Goal: Transaction & Acquisition: Download file/media

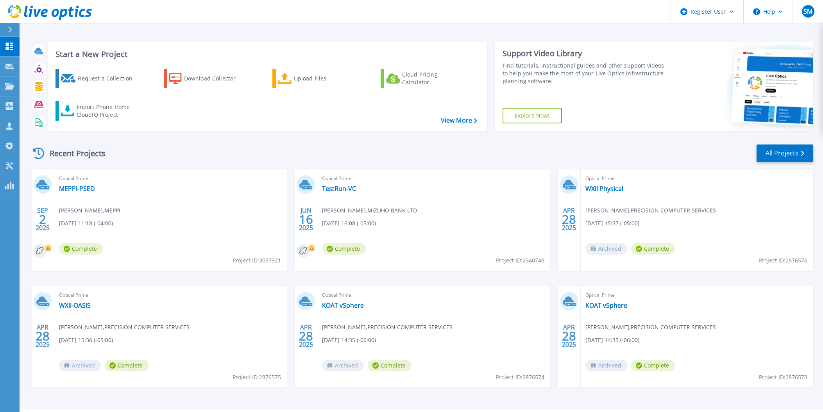
click at [110, 18] on header "Register User Help SM Dell User Shane Mitchum S.Mitchum@dell.com Dell My Profil…" at bounding box center [411, 11] width 823 height 23
click at [6, 92] on link "Projects Projects" at bounding box center [10, 87] width 20 height 20
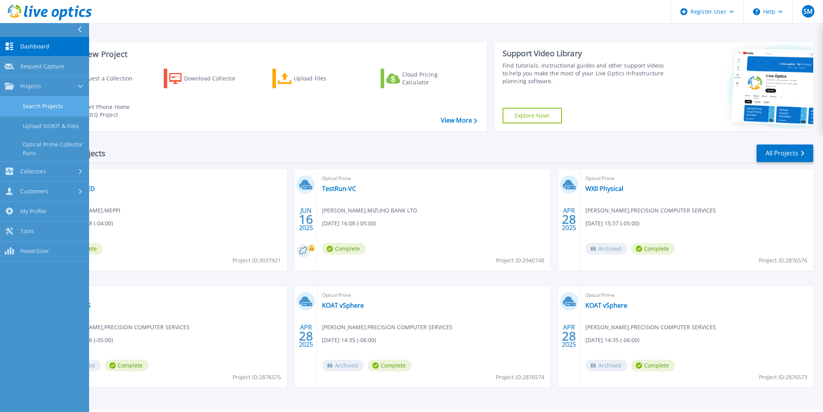
click at [45, 107] on link "Search Projects" at bounding box center [44, 106] width 89 height 20
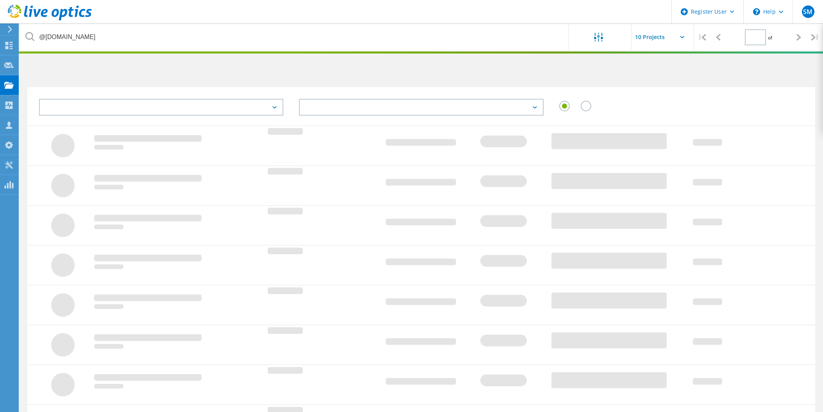
type input "1"
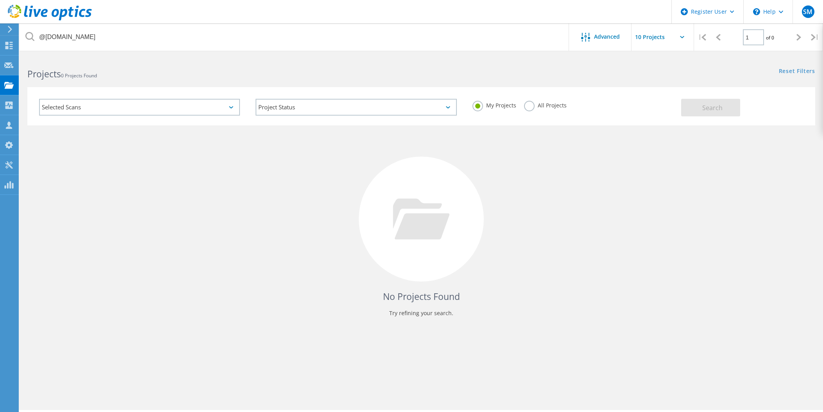
drag, startPoint x: 55, startPoint y: 115, endPoint x: 61, endPoint y: 108, distance: 9.7
click at [55, 115] on div "Selected Scans" at bounding box center [139, 107] width 201 height 17
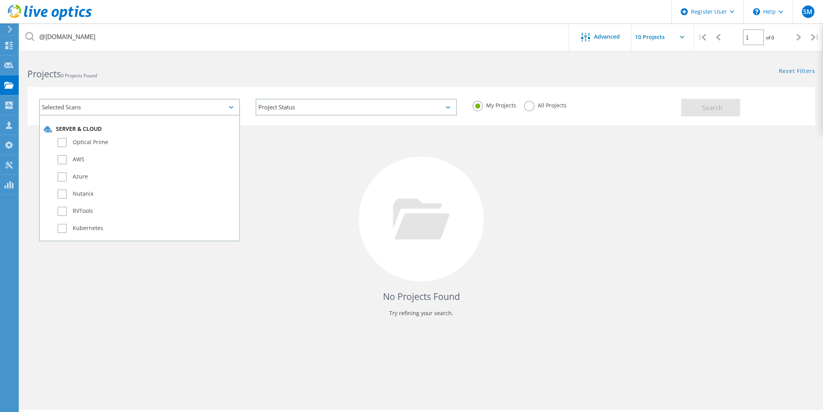
click at [66, 105] on div "Selected Scans" at bounding box center [139, 107] width 201 height 17
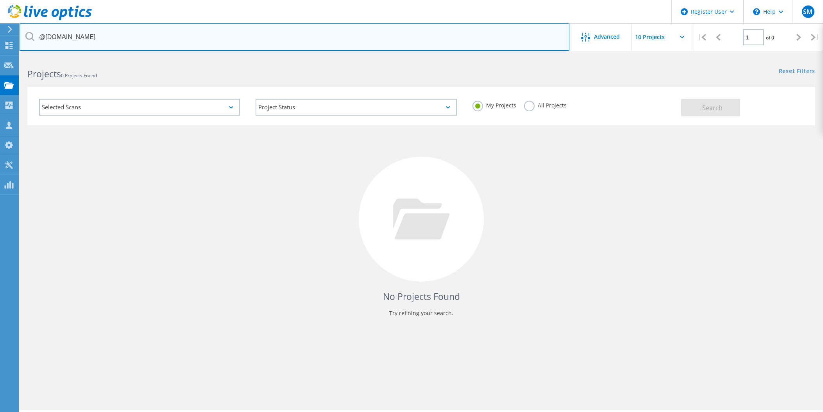
click at [98, 41] on input "@kintsugisystems.com" at bounding box center [295, 36] width 550 height 27
drag, startPoint x: 106, startPoint y: 39, endPoint x: -16, endPoint y: 38, distance: 121.9
click at [0, 38] on html "Register User \n Help Explore Helpful Articles Contact Support SM Dell User Sha…" at bounding box center [411, 217] width 823 height 434
paste input "khaled.elwan@itochu"
type input "[EMAIL_ADDRESS][DOMAIN_NAME]"
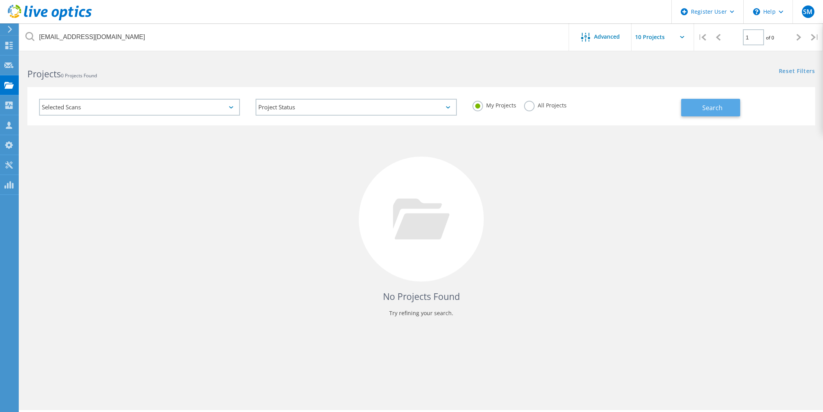
click at [727, 102] on button "Search" at bounding box center [710, 108] width 59 height 18
click at [532, 105] on label "All Projects" at bounding box center [545, 104] width 43 height 7
click at [0, 0] on input "All Projects" at bounding box center [0, 0] width 0 height 0
click at [754, 108] on div "Search" at bounding box center [746, 103] width 130 height 25
click at [718, 105] on span "Search" at bounding box center [712, 108] width 20 height 9
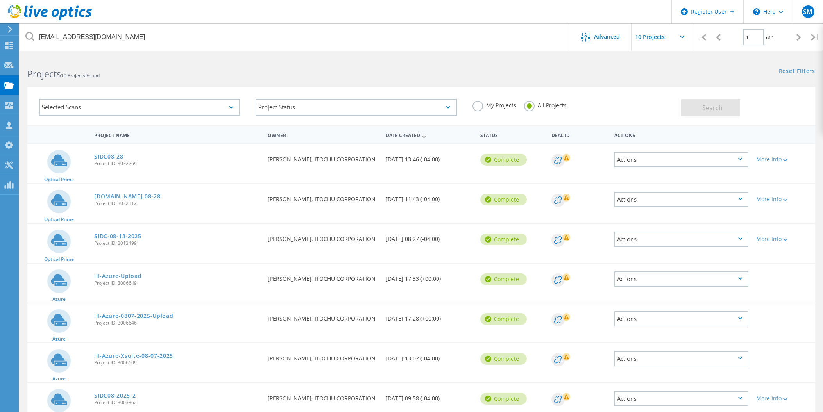
click at [92, 65] on div "Projects 10 Projects Found" at bounding box center [221, 67] width 402 height 21
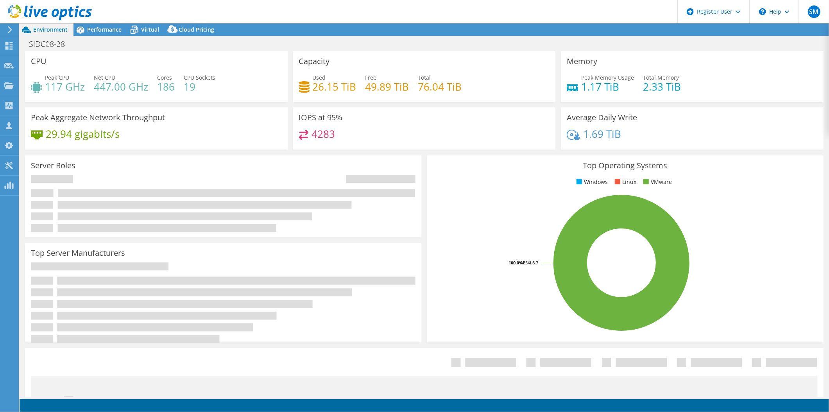
select select "USD"
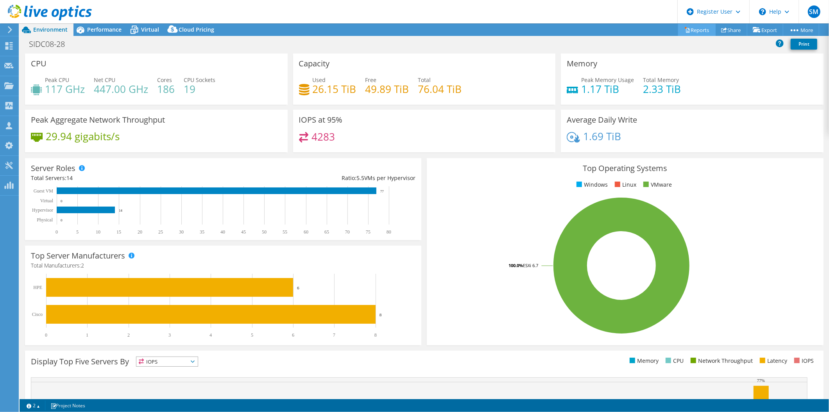
click at [691, 29] on link "Reports" at bounding box center [697, 30] width 38 height 12
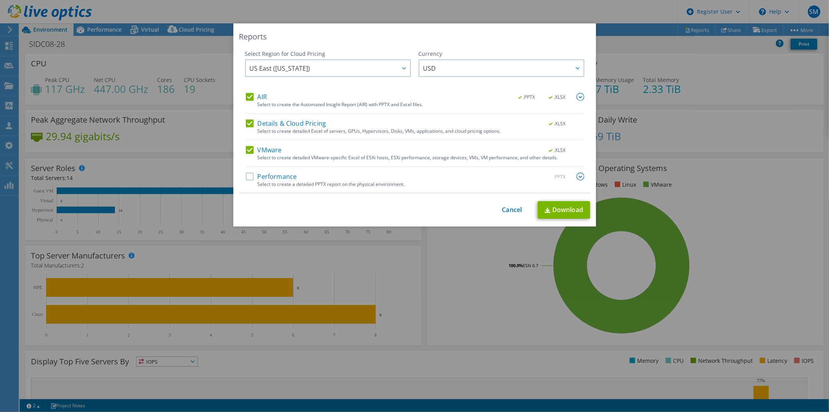
click at [246, 178] on label "Performance" at bounding box center [271, 177] width 51 height 8
click at [0, 0] on input "Performance" at bounding box center [0, 0] width 0 height 0
click at [559, 211] on link "Download" at bounding box center [564, 210] width 52 height 18
click at [653, 36] on div "Reports Select Region for Cloud Pricing Asia Pacific (Hong Kong) Asia Pacific (…" at bounding box center [414, 205] width 829 height 365
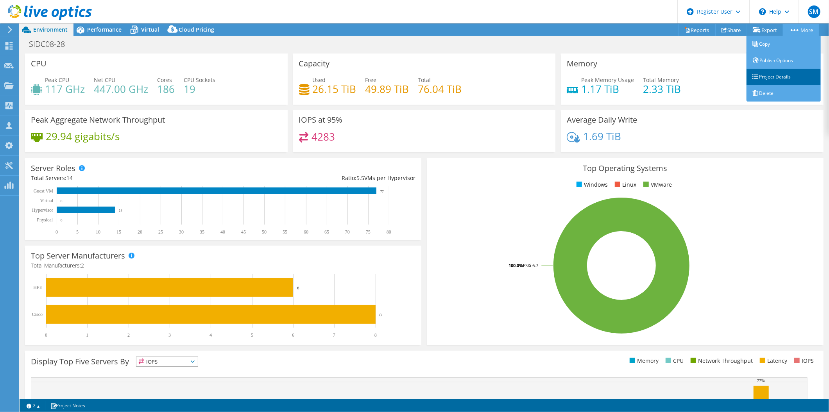
click at [771, 78] on link "Project Details" at bounding box center [783, 77] width 74 height 16
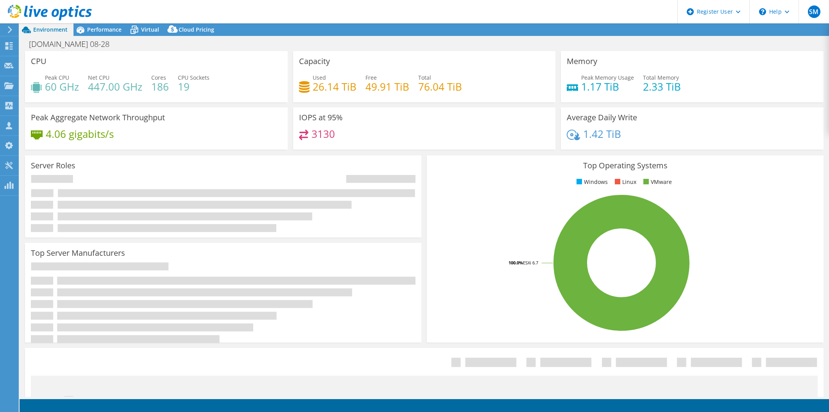
select select "USD"
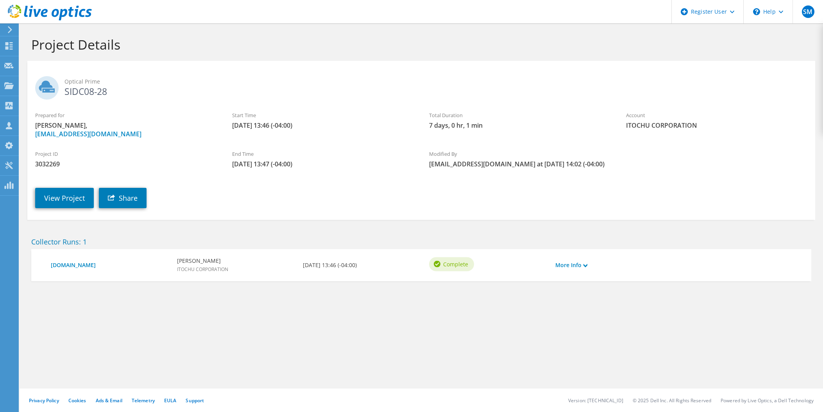
click at [46, 162] on span "3032269" at bounding box center [125, 164] width 181 height 9
copy span "3032269"
click at [352, 20] on header "SM Dell User [PERSON_NAME] [PERSON_NAME][EMAIL_ADDRESS][DOMAIN_NAME] Dell My Pr…" at bounding box center [411, 11] width 823 height 23
drag, startPoint x: 71, startPoint y: 200, endPoint x: 120, endPoint y: 202, distance: 49.3
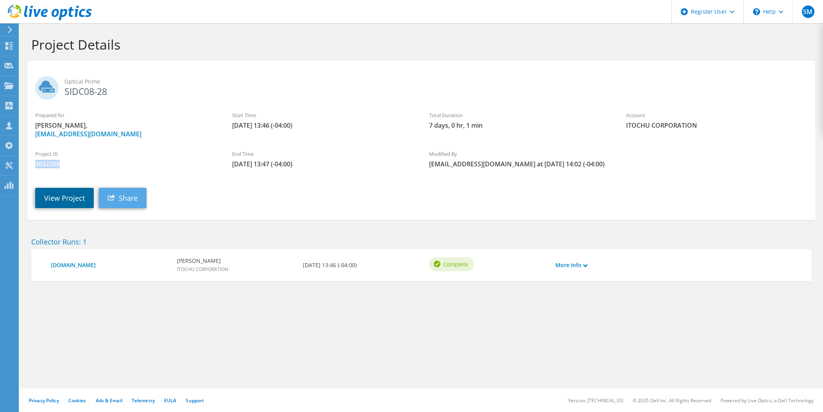
click at [71, 200] on link "View Project" at bounding box center [64, 198] width 59 height 20
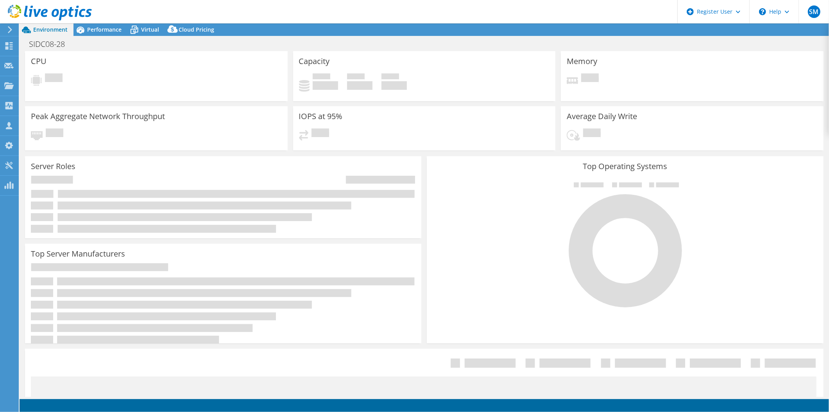
select select "USD"
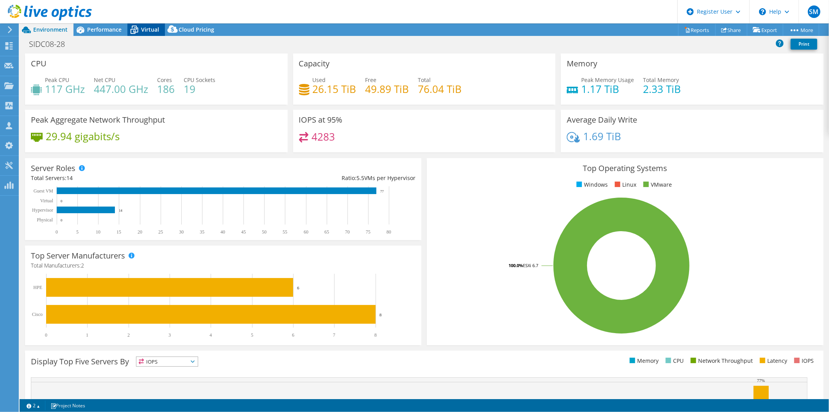
click at [130, 29] on icon at bounding box center [134, 30] width 14 height 14
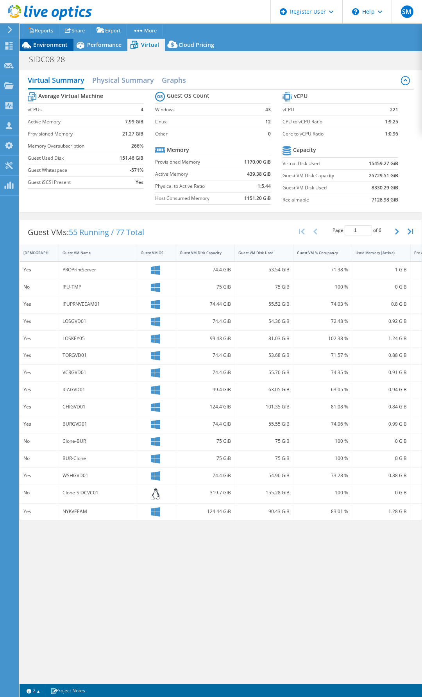
click at [50, 40] on div "Environment" at bounding box center [47, 45] width 54 height 13
